Goal: Task Accomplishment & Management: Manage account settings

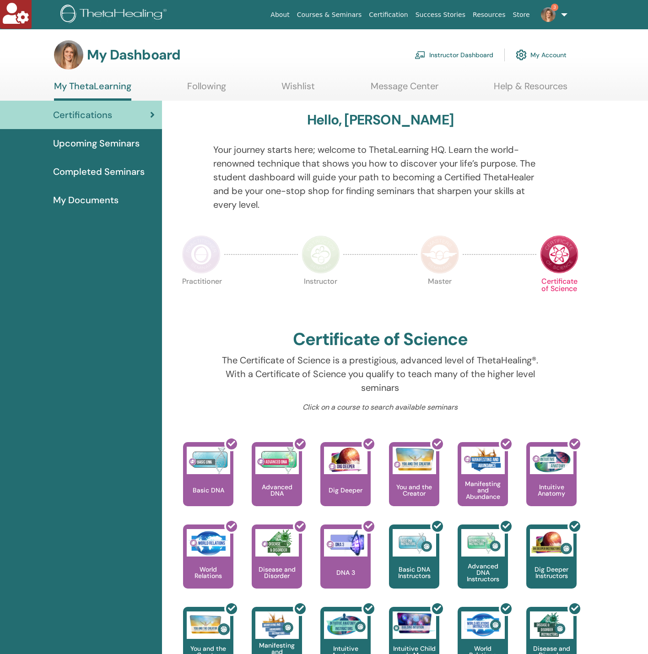
drag, startPoint x: 0, startPoint y: 0, endPoint x: 464, endPoint y: 53, distance: 466.8
click at [464, 53] on link "Instructor Dashboard" at bounding box center [453, 55] width 79 height 20
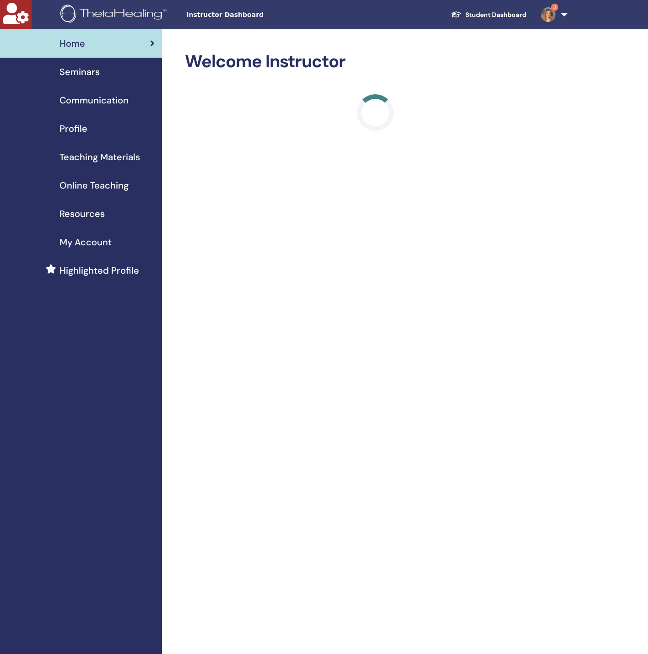
click at [81, 122] on span "Profile" at bounding box center [73, 129] width 28 height 14
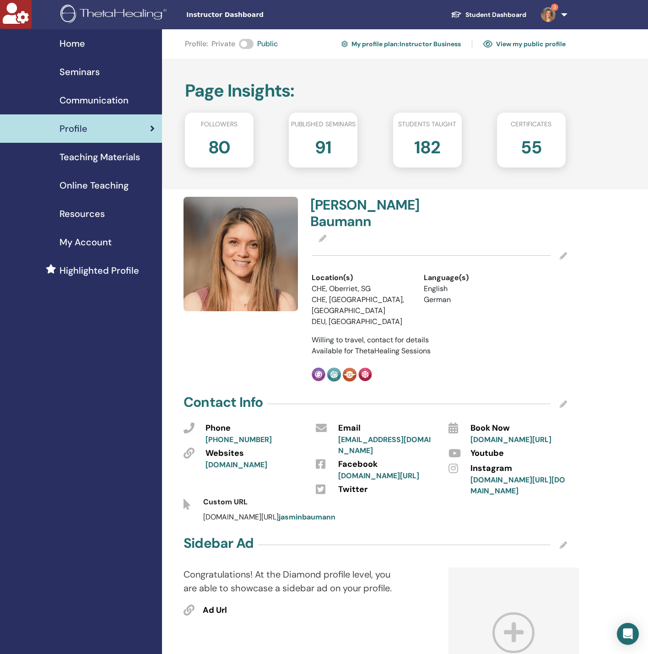
click at [78, 74] on span "Seminars" at bounding box center [79, 72] width 40 height 14
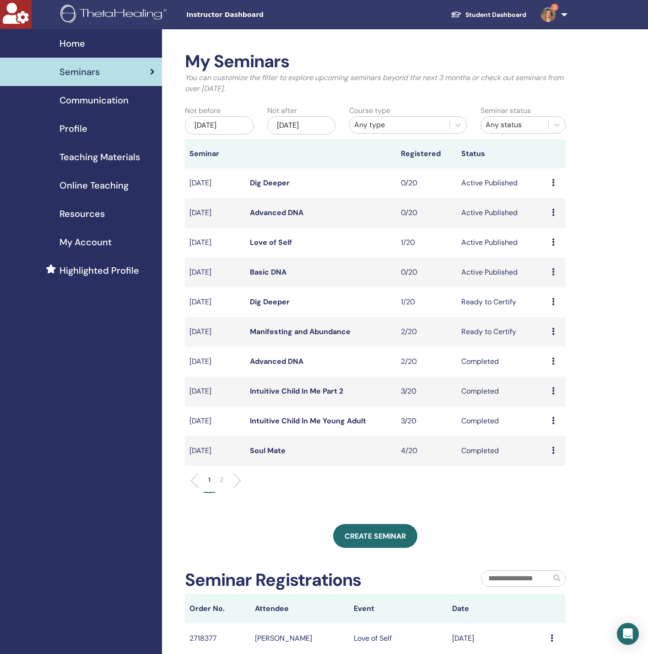
click at [277, 244] on link "Love of Self" at bounding box center [271, 242] width 42 height 10
